Goal: Task Accomplishment & Management: Use online tool/utility

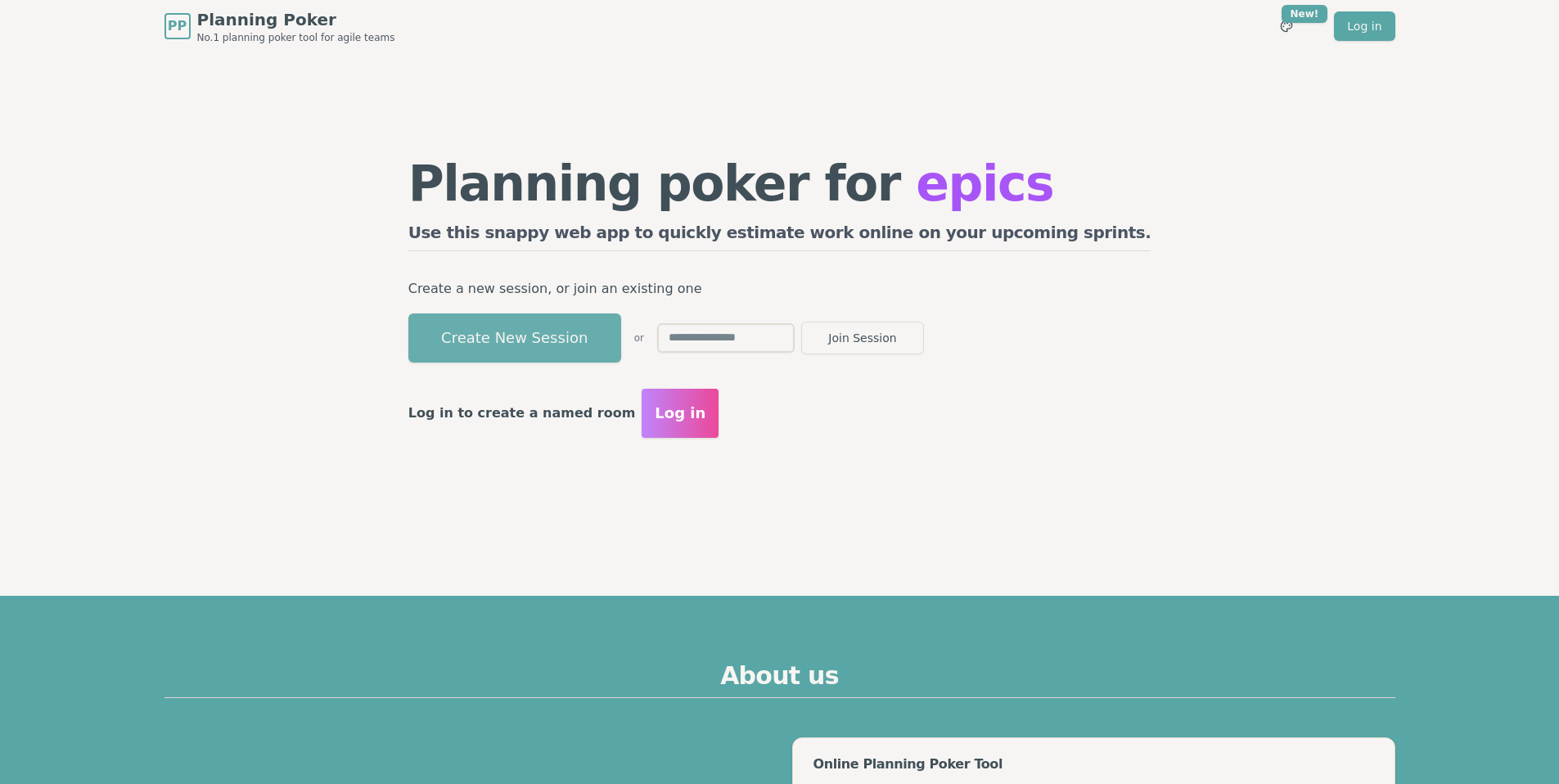
click at [613, 343] on button "Create New Session" at bounding box center [515, 337] width 213 height 49
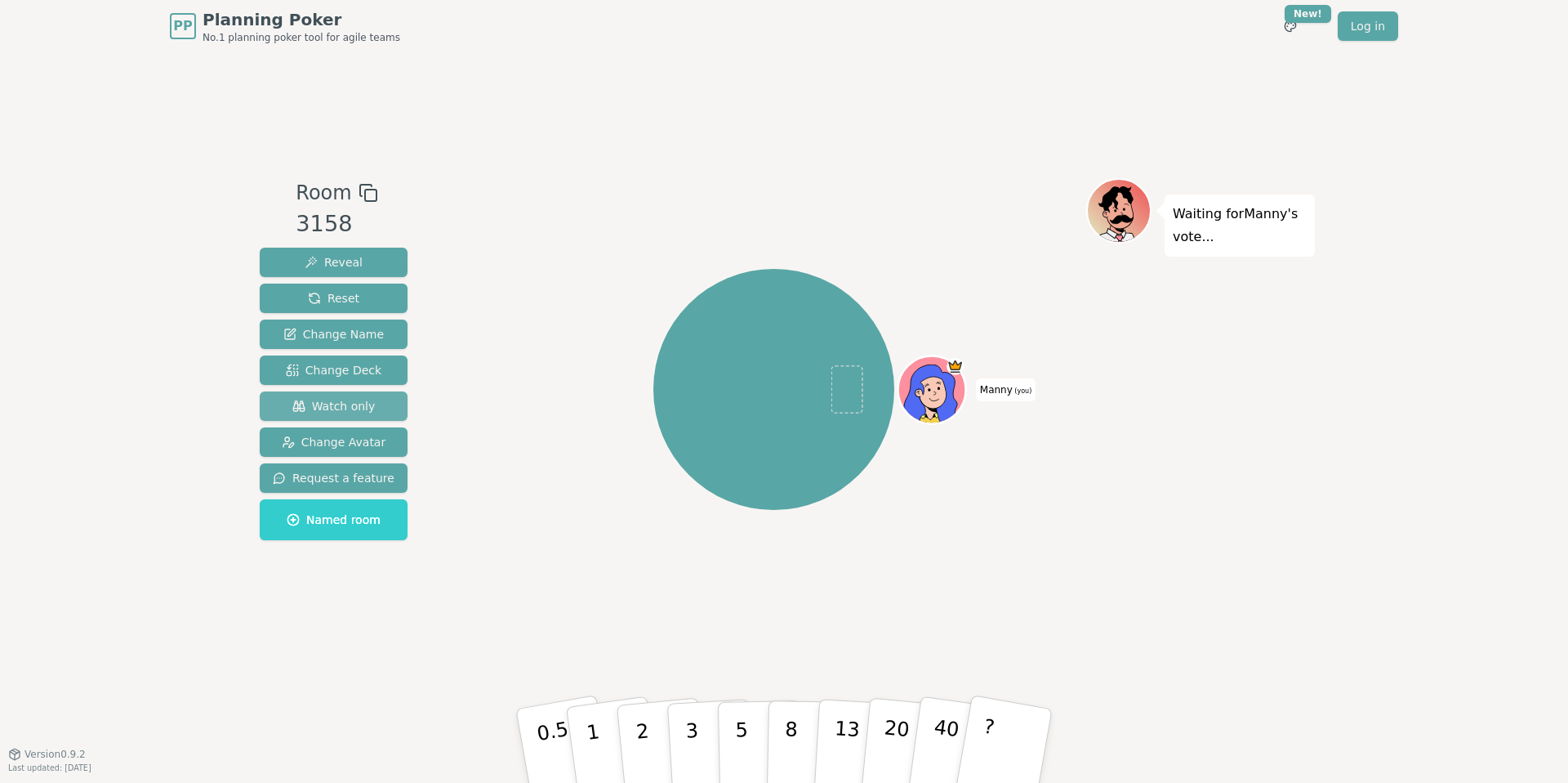
click at [340, 404] on span "Watch only" at bounding box center [334, 406] width 83 height 16
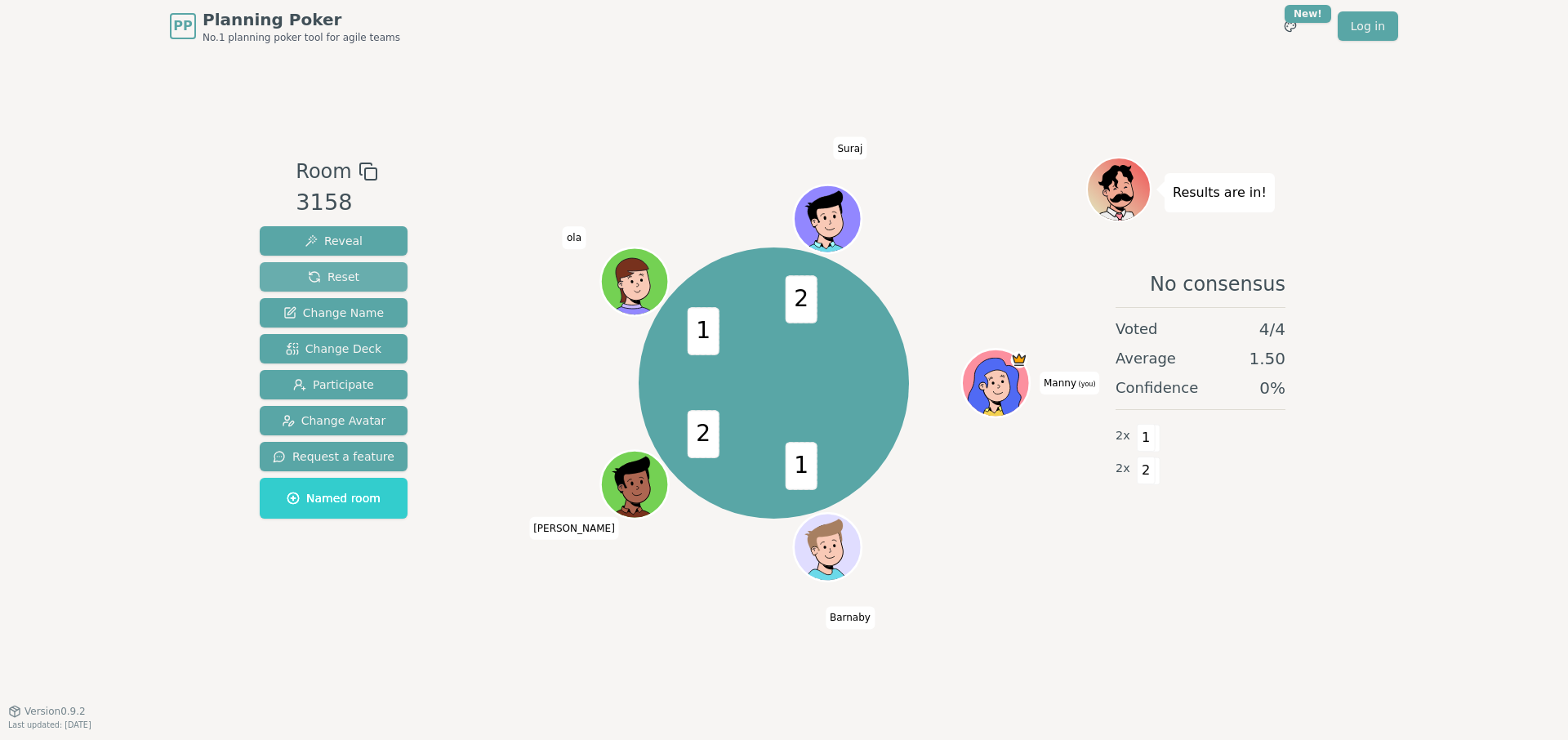
click at [313, 273] on span "Reset" at bounding box center [333, 277] width 51 height 16
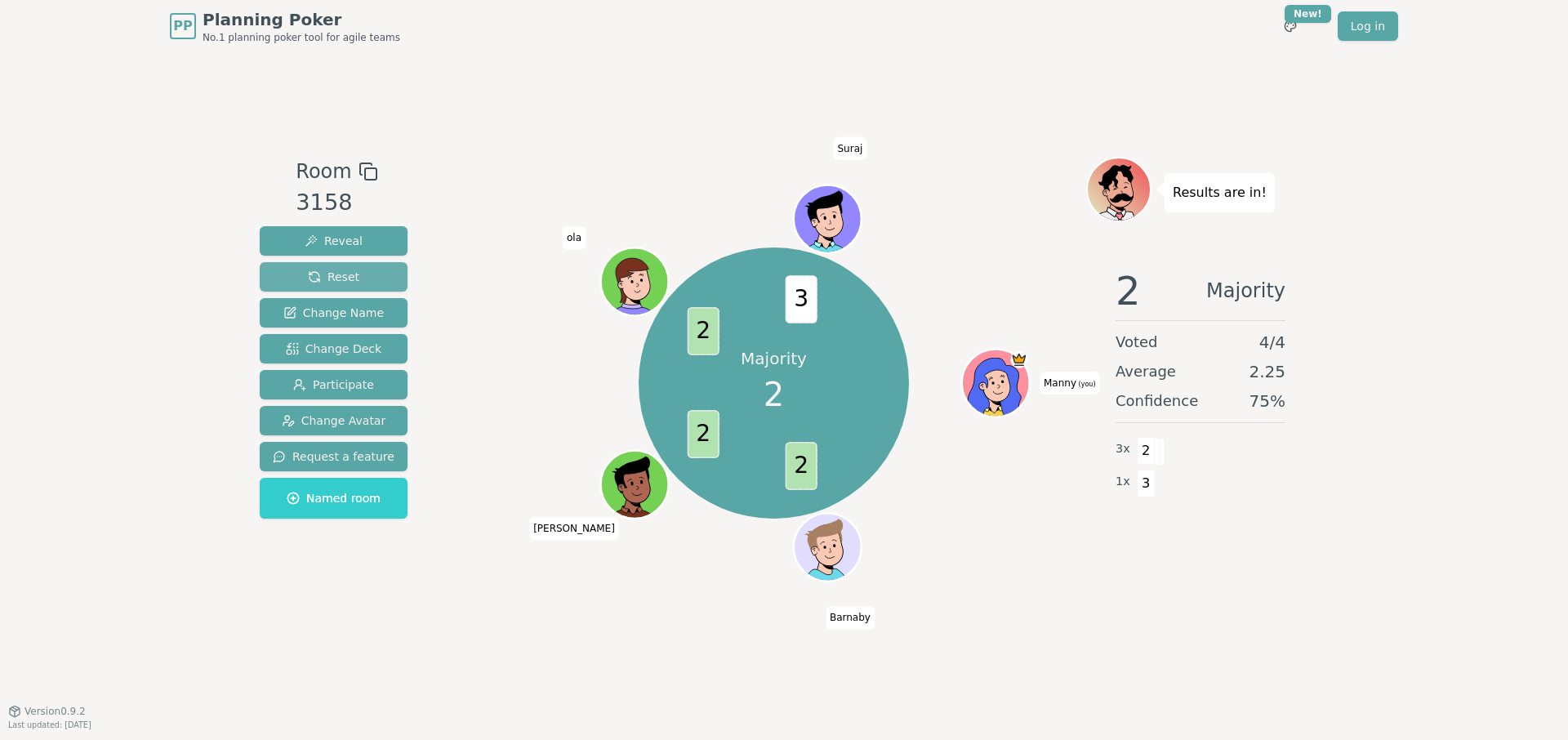
click at [310, 276] on span "Reset" at bounding box center [333, 277] width 51 height 16
